Goal: Task Accomplishment & Management: Manage account settings

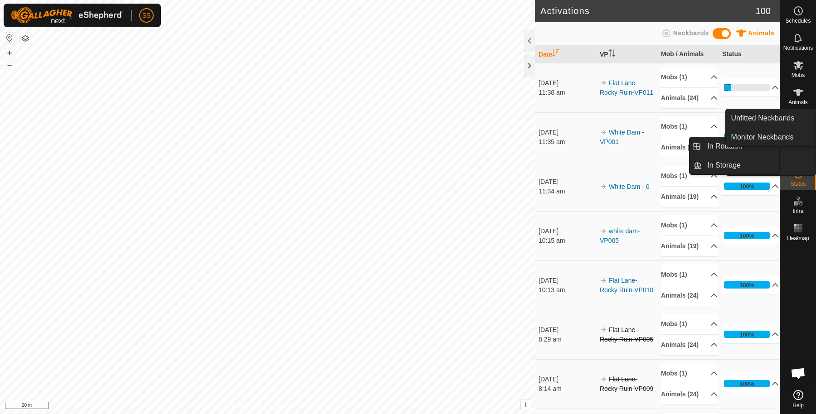
click at [790, 103] on span "Animals" at bounding box center [797, 102] width 19 height 5
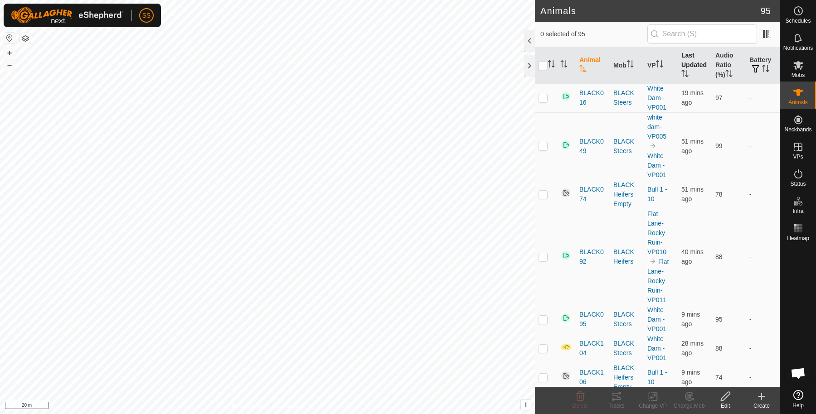
click at [686, 70] on th "Last Updated" at bounding box center [695, 65] width 34 height 37
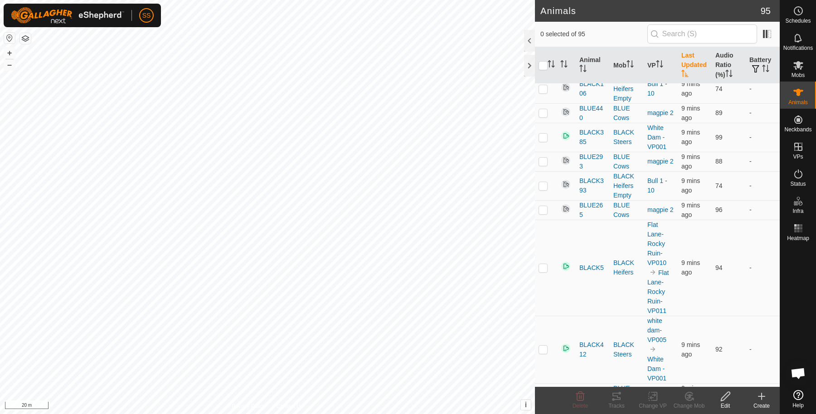
scroll to position [3173, 0]
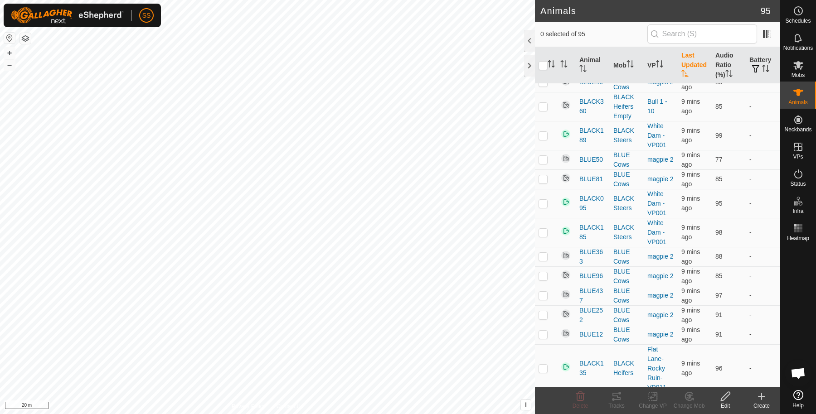
click at [680, 53] on th "Last Updated" at bounding box center [695, 65] width 34 height 37
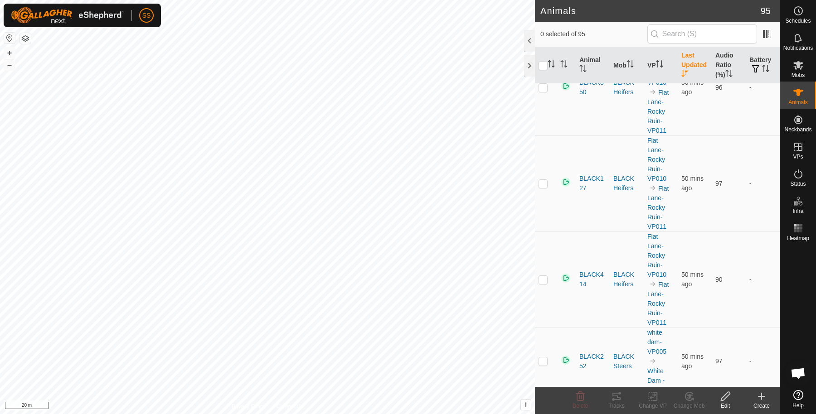
scroll to position [0, 0]
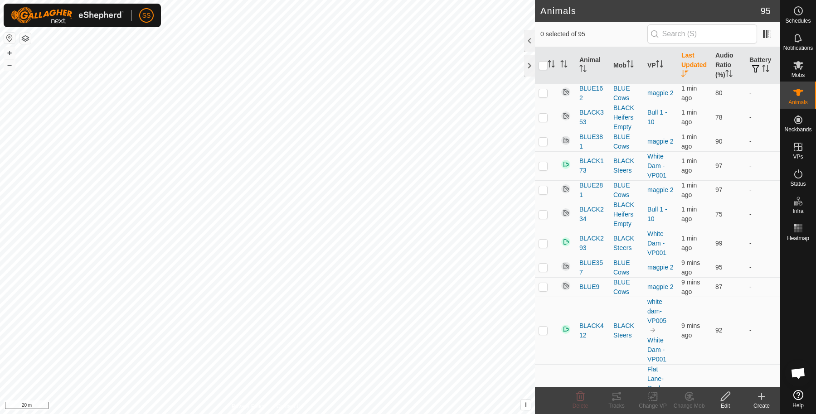
click at [684, 68] on th "Last Updated" at bounding box center [695, 65] width 34 height 37
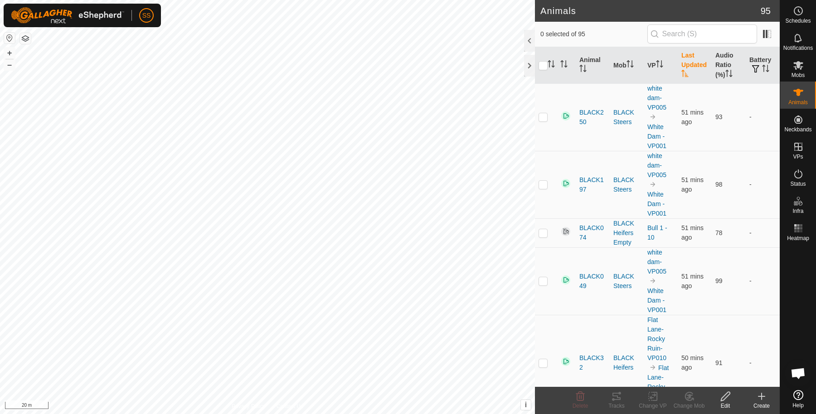
click at [684, 68] on th "Last Updated" at bounding box center [695, 65] width 34 height 37
